Goal: Task Accomplishment & Management: Use online tool/utility

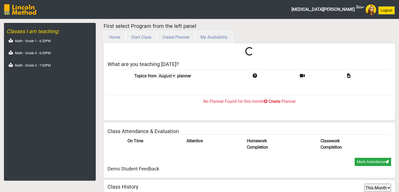
select select "month"
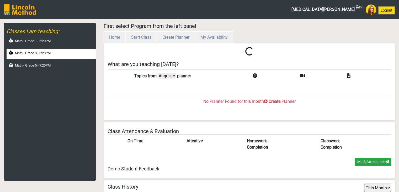
click at [47, 56] on div "Math - Grade 3 - 6:20PM" at bounding box center [51, 54] width 89 height 10
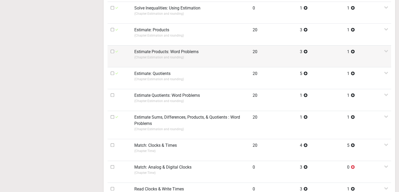
scroll to position [262, 0]
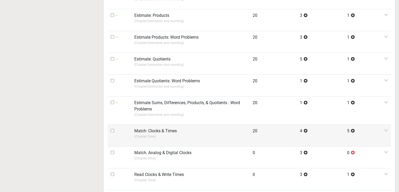
click at [159, 134] on p "(Chapter: Time )" at bounding box center [190, 136] width 112 height 5
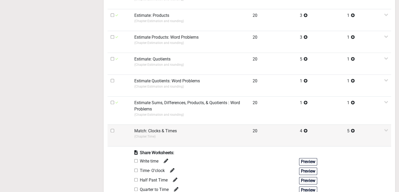
click at [146, 131] on label "Match: Clocks & Times" at bounding box center [155, 131] width 43 height 6
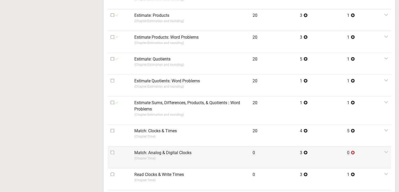
click at [142, 151] on label "Match: Analog & Digital Clocks" at bounding box center [162, 152] width 57 height 6
drag, startPoint x: 134, startPoint y: 151, endPoint x: 190, endPoint y: 154, distance: 55.7
click at [191, 154] on label "Match: Analog & Digital Clocks" at bounding box center [162, 152] width 57 height 6
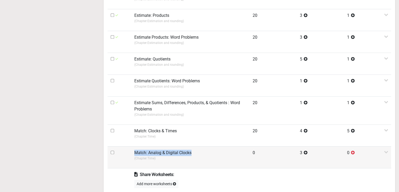
copy label "Match: Analog & Digital Clocks"
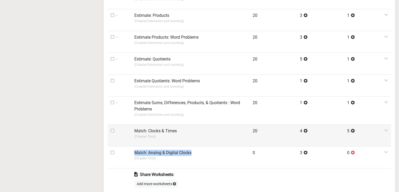
click at [112, 129] on input "checkbox" at bounding box center [112, 130] width 3 height 3
checkbox input "true"
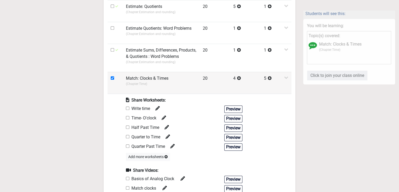
scroll to position [367, 0]
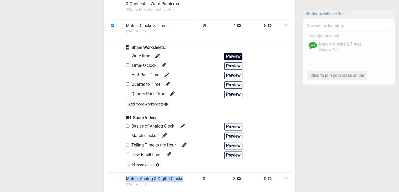
click at [226, 53] on button "Preview" at bounding box center [233, 56] width 18 height 7
click at [128, 55] on input "checkbox" at bounding box center [127, 55] width 3 height 3
checkbox input "true"
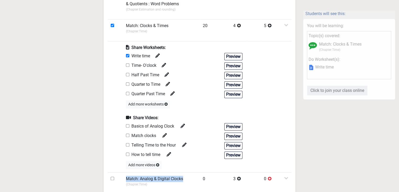
click at [126, 63] on input "checkbox" at bounding box center [127, 64] width 3 height 3
checkbox input "true"
click at [128, 73] on input "checkbox" at bounding box center [127, 74] width 3 height 3
checkbox input "true"
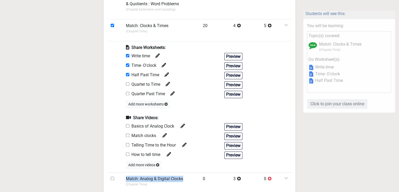
click at [128, 124] on input "checkbox" at bounding box center [127, 125] width 3 height 3
checkbox input "true"
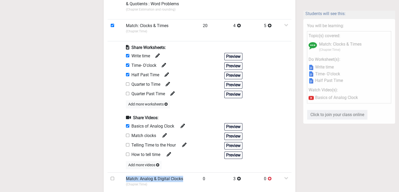
click at [128, 134] on input "checkbox" at bounding box center [127, 134] width 3 height 3
checkbox input "true"
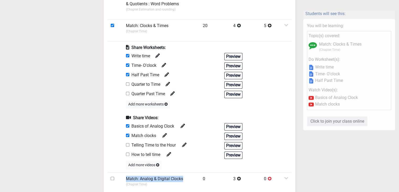
click at [127, 143] on input "checkbox" at bounding box center [127, 144] width 3 height 3
checkbox input "true"
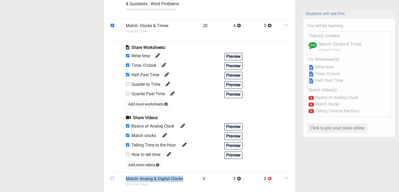
scroll to position [472, 0]
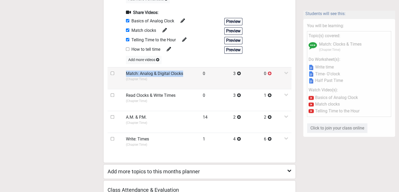
click at [112, 71] on input "checkbox" at bounding box center [112, 72] width 3 height 3
checkbox input "true"
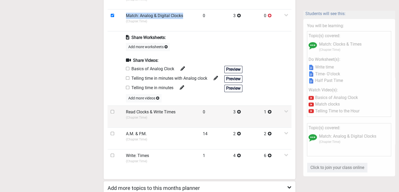
scroll to position [367, 0]
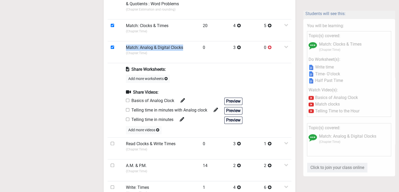
click at [127, 99] on input "checkbox" at bounding box center [127, 99] width 3 height 3
checkbox input "true"
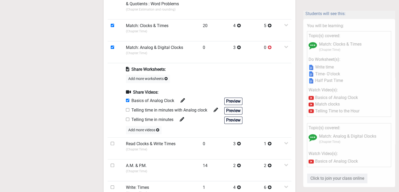
click at [128, 107] on div "Telling time in minutes with Analog clock" at bounding box center [172, 110] width 92 height 7
click at [127, 109] on input "checkbox" at bounding box center [127, 109] width 3 height 3
checkbox input "true"
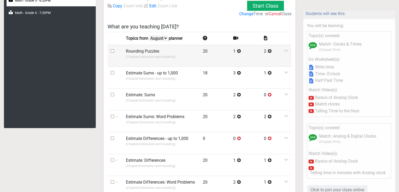
scroll to position [0, 0]
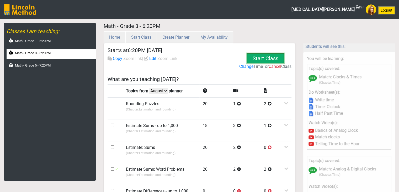
click at [257, 56] on button "Start Class" at bounding box center [265, 58] width 37 height 10
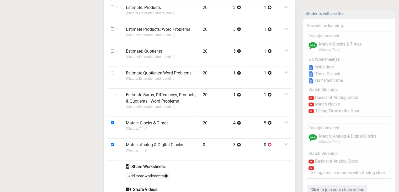
scroll to position [315, 0]
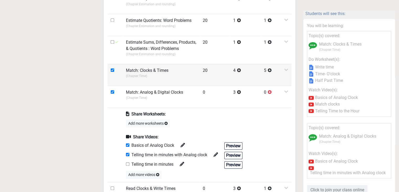
click at [139, 81] on td "Match: Clocks & Times (Chapter: Time )" at bounding box center [161, 75] width 77 height 22
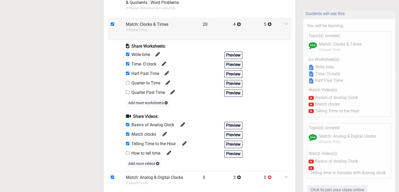
scroll to position [367, 0]
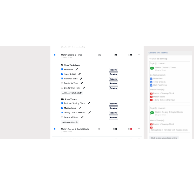
scroll to position [420, 0]
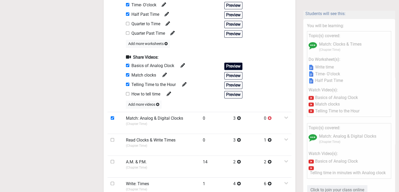
click at [229, 65] on button "Preview" at bounding box center [233, 65] width 18 height 7
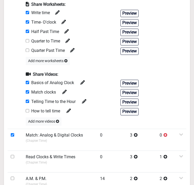
scroll to position [577, 0]
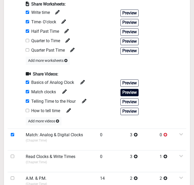
click at [121, 91] on button "Preview" at bounding box center [129, 92] width 18 height 7
click at [126, 99] on button "Preview" at bounding box center [129, 101] width 18 height 7
